Goal: Transaction & Acquisition: Subscribe to service/newsletter

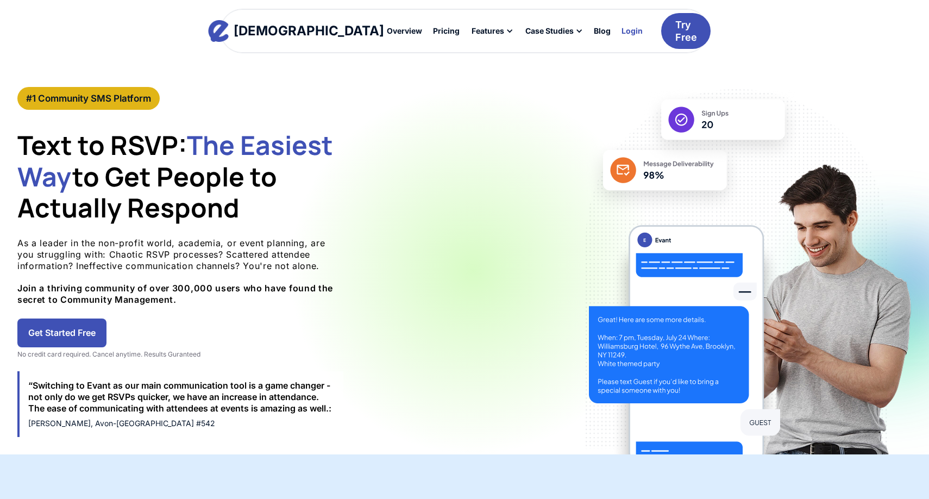
click at [622, 28] on div "Login" at bounding box center [632, 31] width 21 height 8
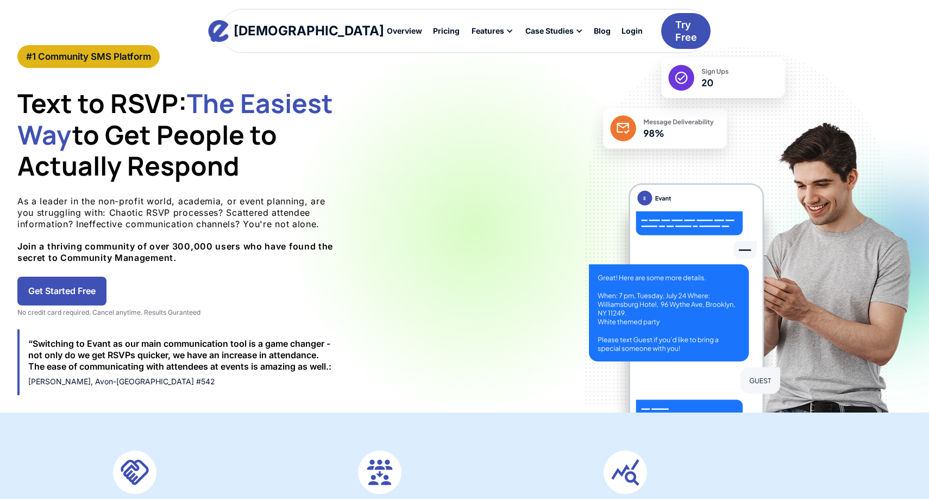
scroll to position [50, 0]
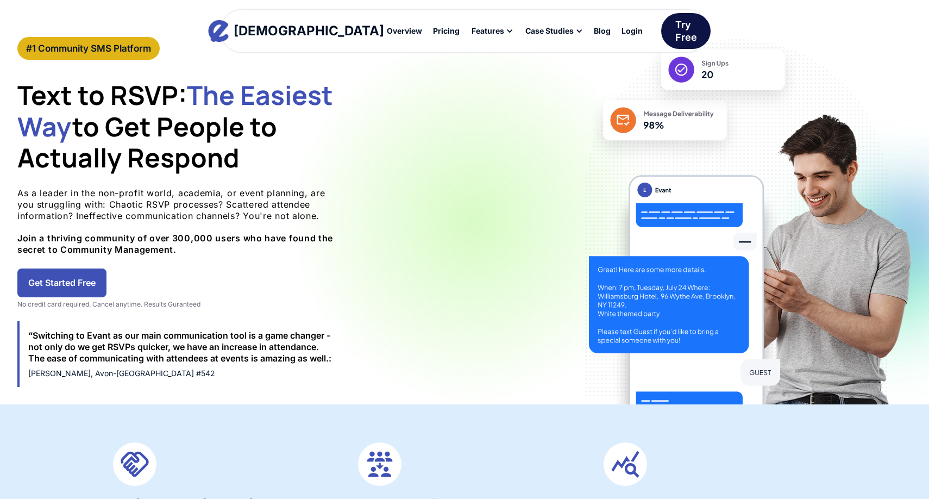
click at [675, 30] on div "Try Free" at bounding box center [686, 31] width 22 height 26
click at [433, 30] on div "Pricing" at bounding box center [446, 31] width 27 height 8
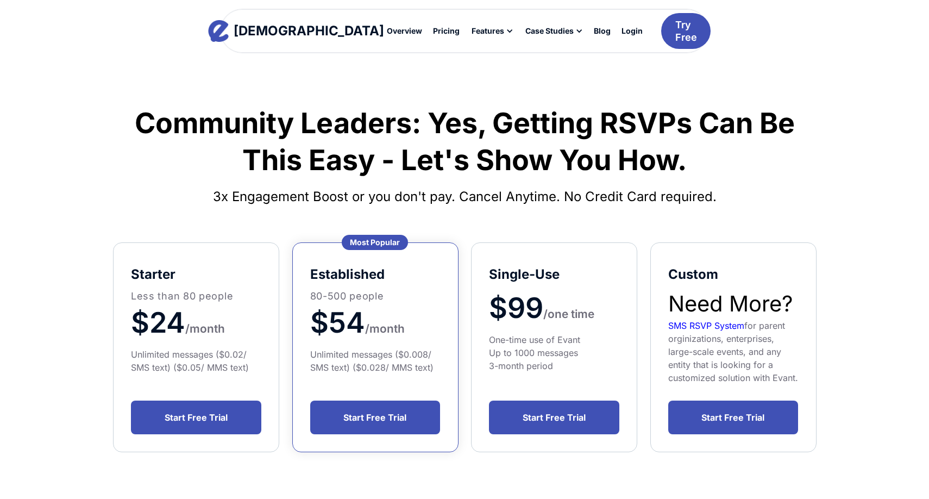
scroll to position [23, 0]
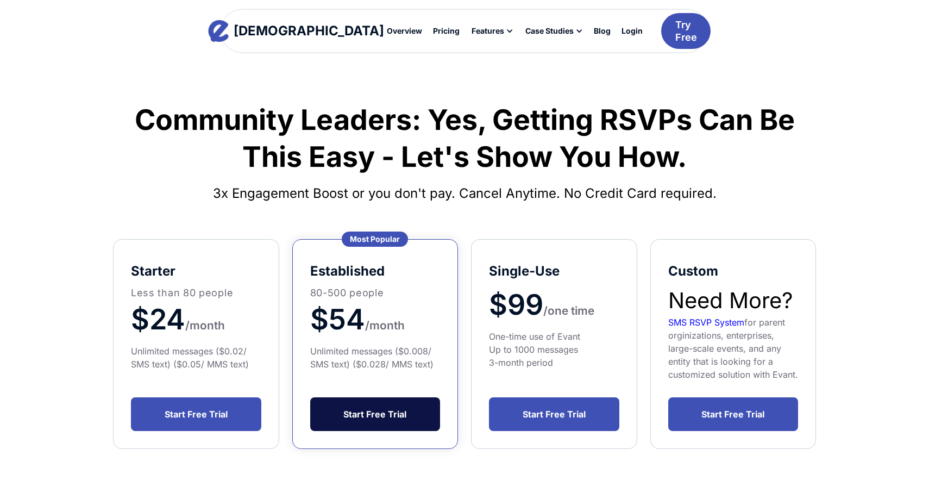
click at [367, 410] on link "Start Free Trial" at bounding box center [375, 414] width 130 height 34
